Goal: Check status: Check status

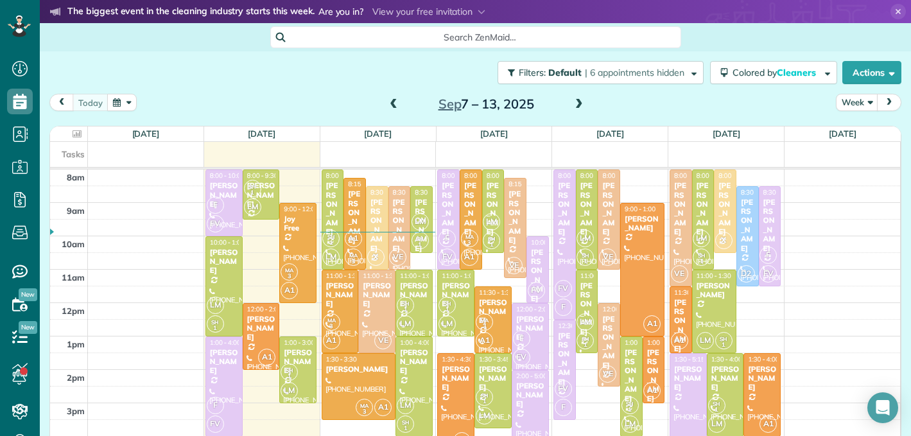
scroll to position [6, 6]
click at [395, 108] on span at bounding box center [393, 105] width 14 height 12
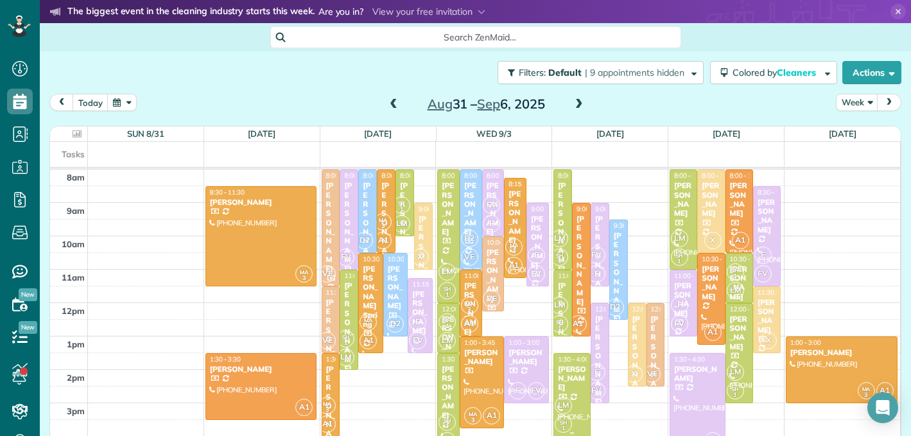
click at [565, 396] on div "LM SH 1" at bounding box center [570, 414] width 33 height 37
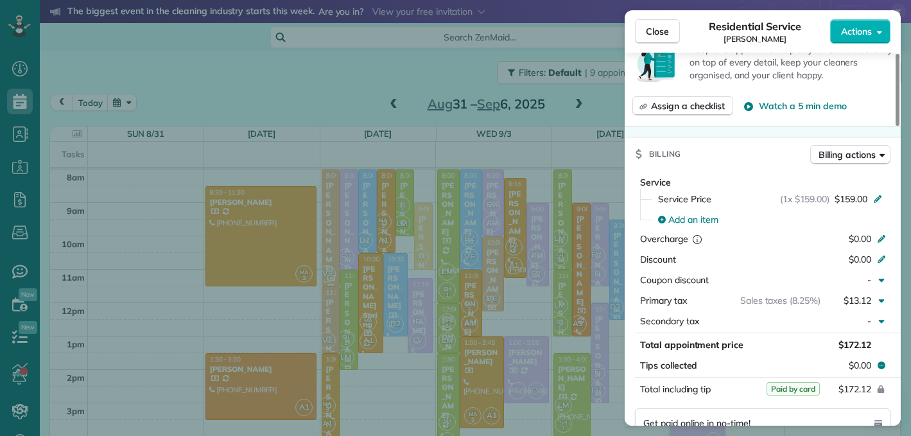
scroll to position [547, 0]
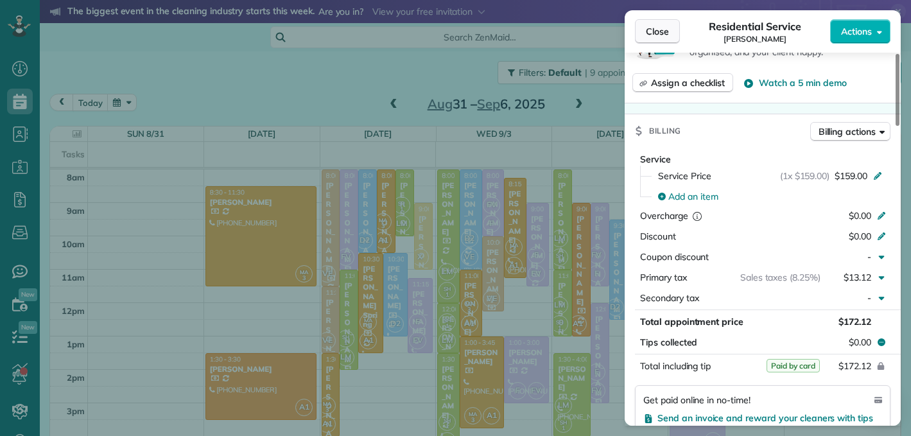
click at [667, 35] on span "Close" at bounding box center [657, 31] width 23 height 13
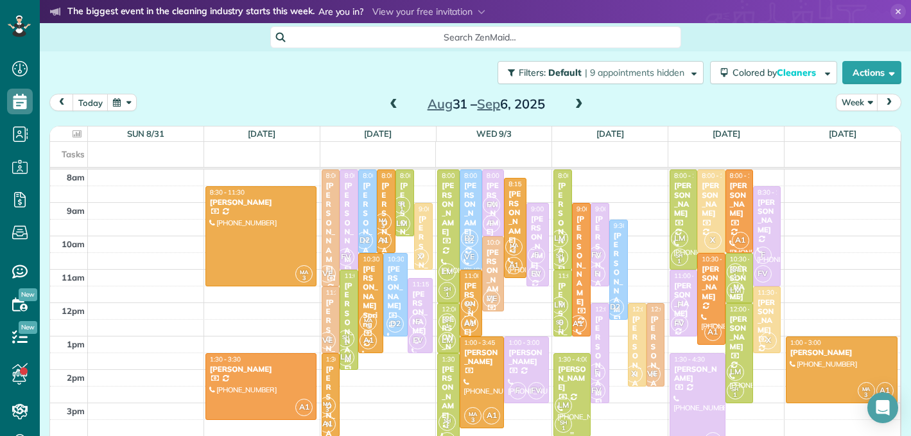
click at [579, 392] on div "[PERSON_NAME]" at bounding box center [572, 379] width 30 height 28
